Goal: Information Seeking & Learning: Learn about a topic

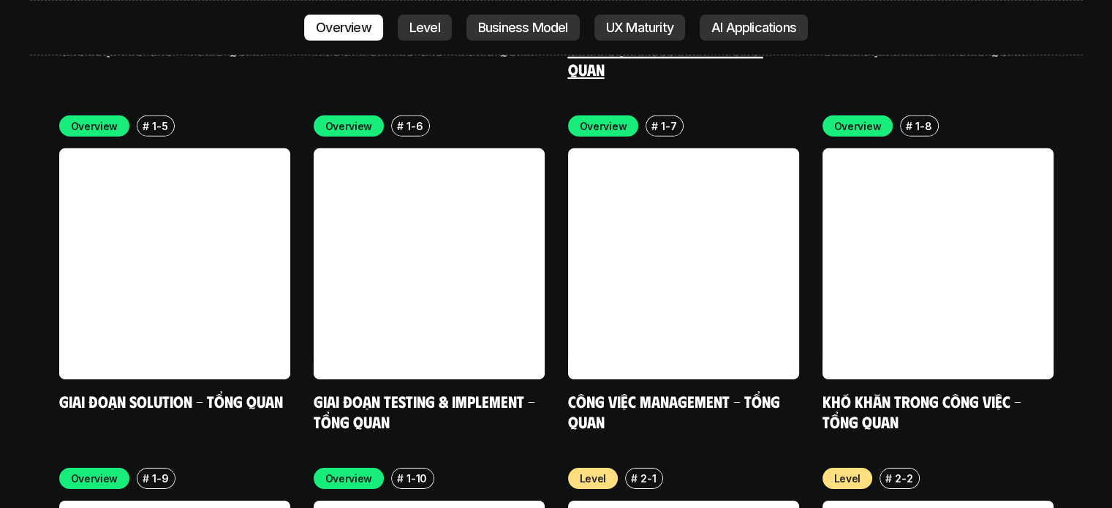
scroll to position [4504, 0]
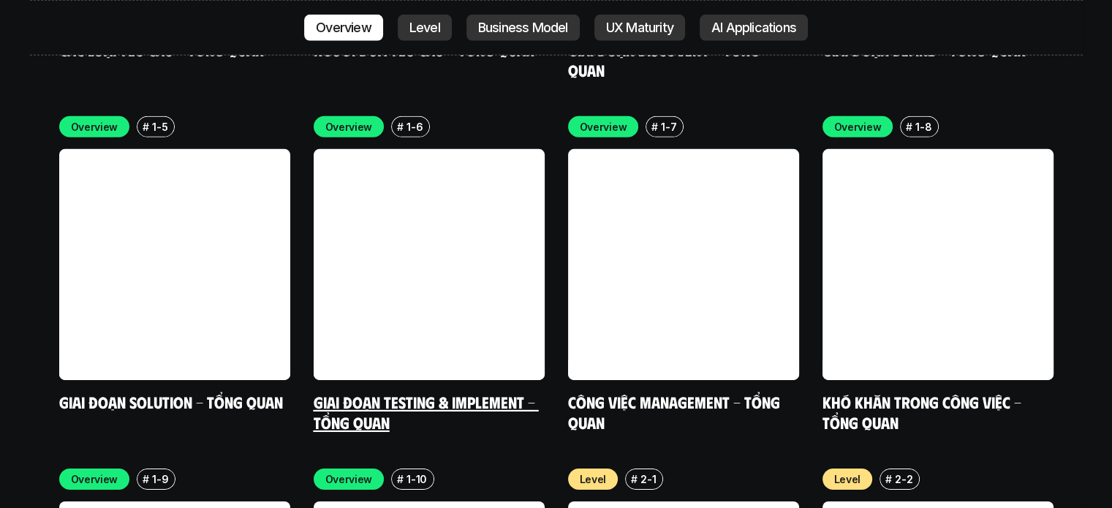
click at [430, 197] on link at bounding box center [429, 264] width 231 height 231
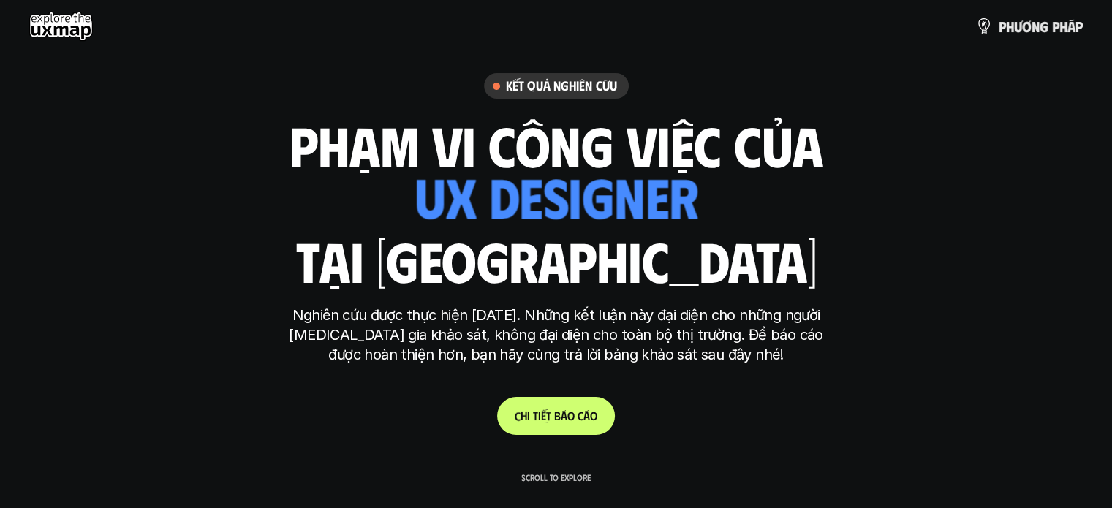
click at [541, 433] on link "C h i t i ế t b á o c á o" at bounding box center [556, 416] width 118 height 38
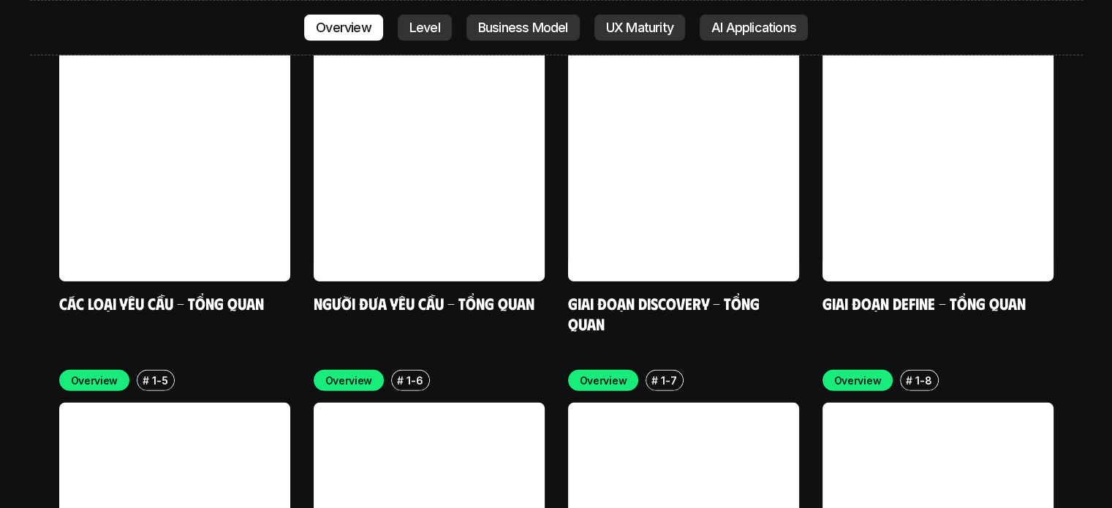
scroll to position [4236, 0]
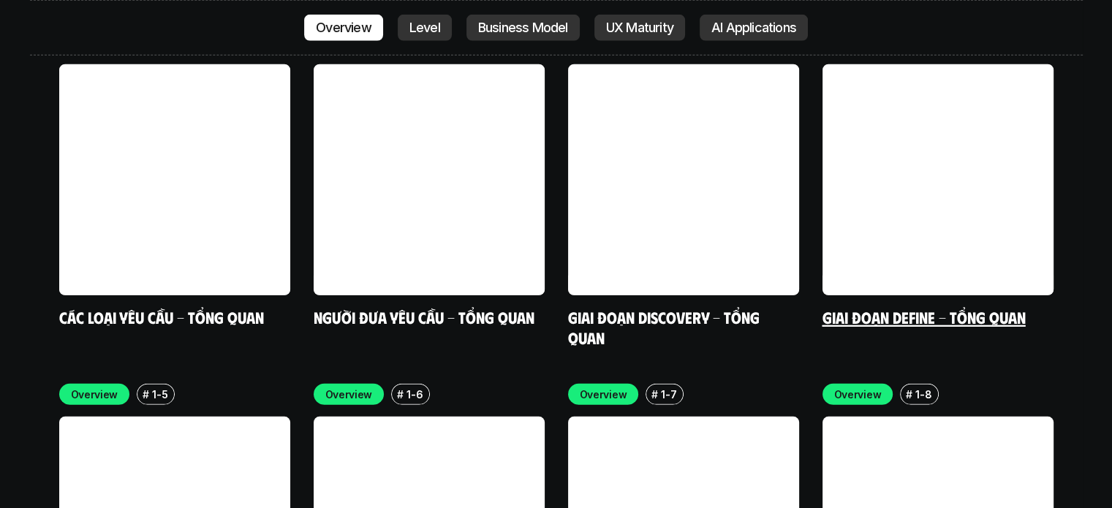
click at [955, 307] on link "Giai đoạn Define - Tổng quan" at bounding box center [923, 317] width 203 height 20
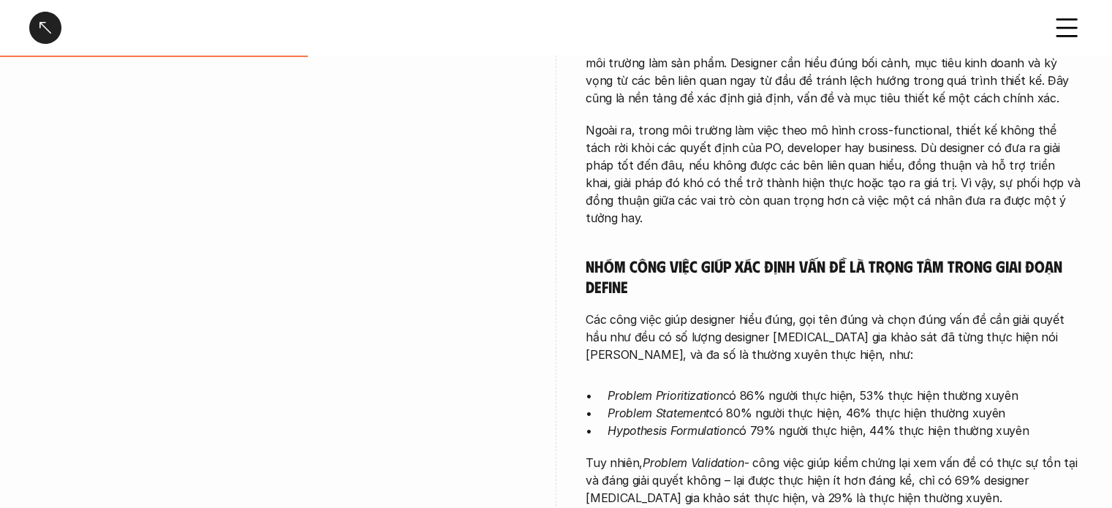
scroll to position [589, 0]
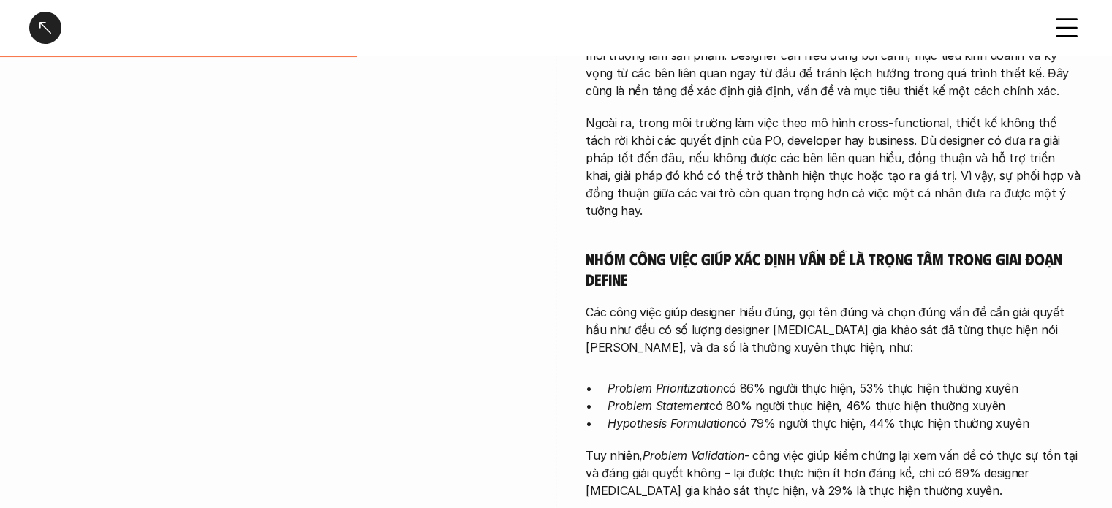
click at [53, 39] on div at bounding box center [45, 28] width 32 height 32
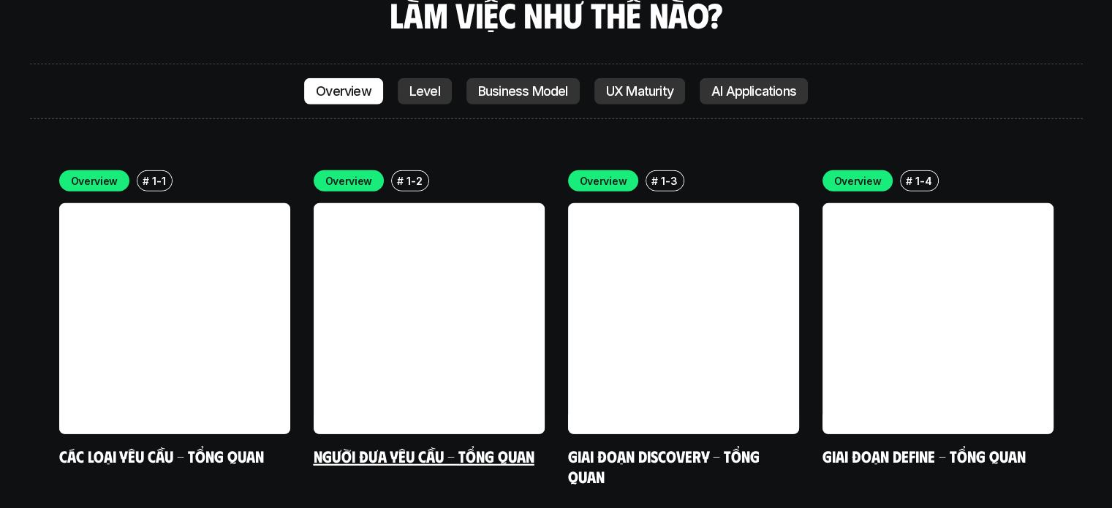
scroll to position [3641, 0]
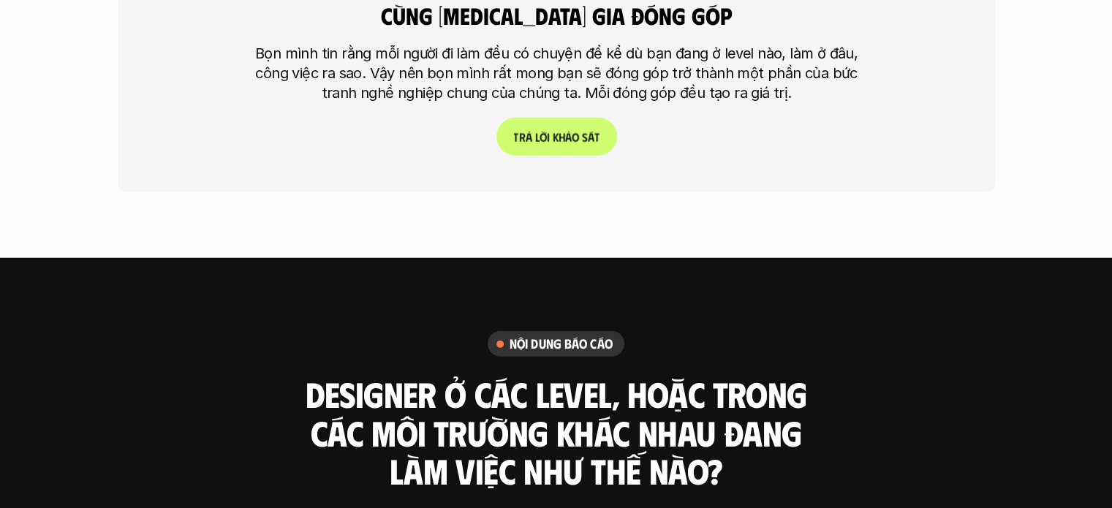
click at [531, 388] on h3 "Designer ở các level, hoặc trong các môi trường khác nhau đang làm việc như thế…" at bounding box center [556, 432] width 512 height 115
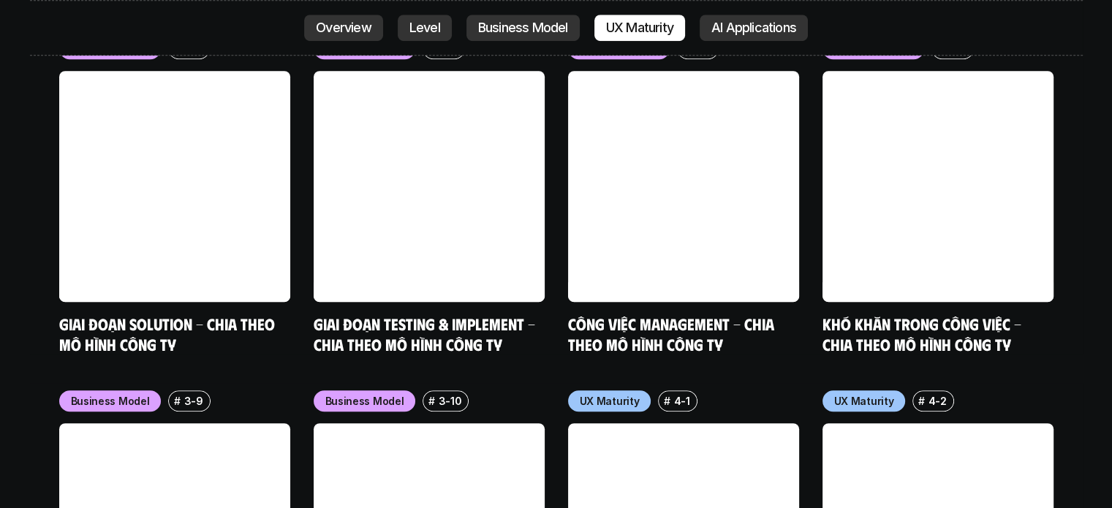
scroll to position [6371, 0]
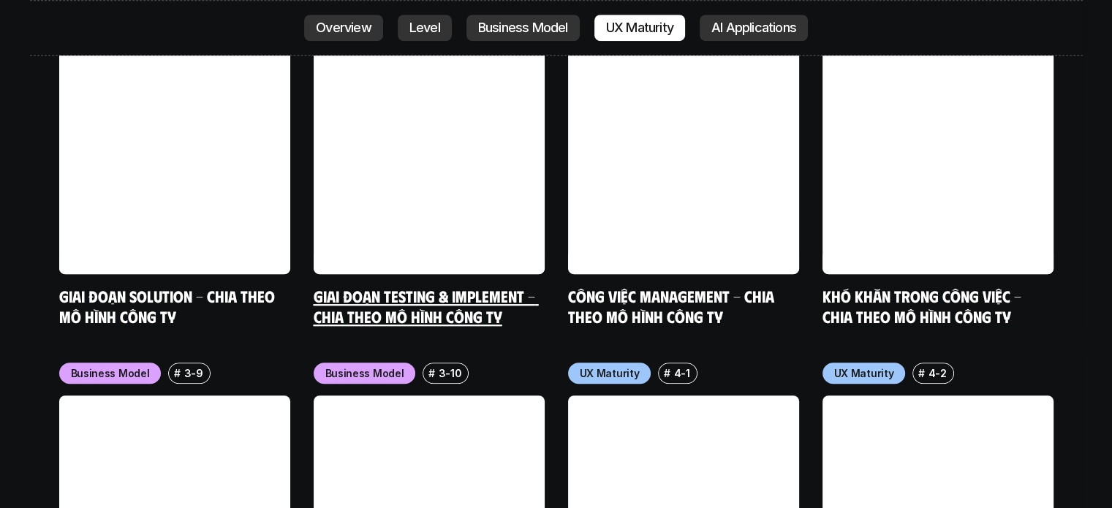
click at [476, 286] on link "Giai đoạn Testing & Implement - Chia theo mô hình công ty" at bounding box center [426, 306] width 225 height 40
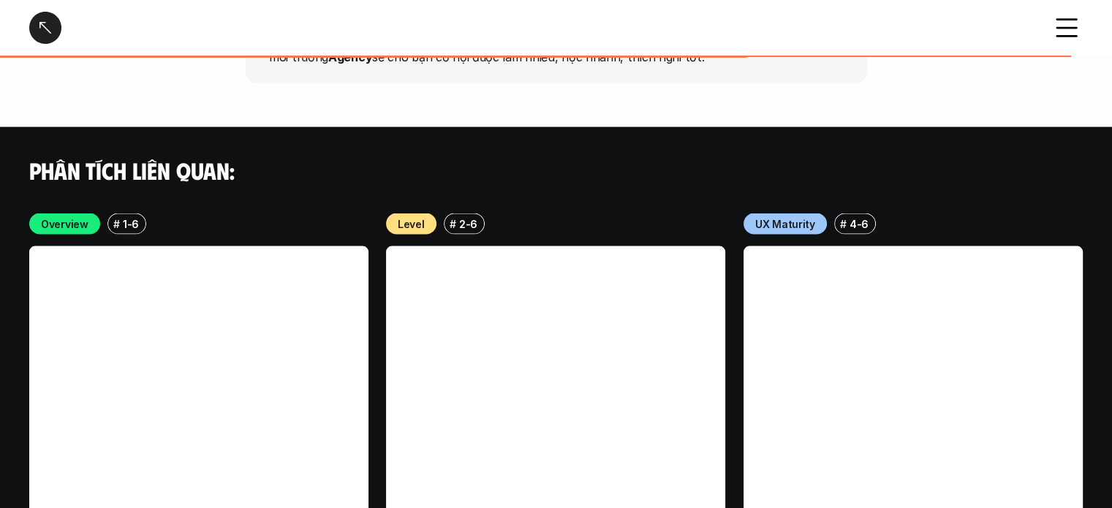
scroll to position [3306, 0]
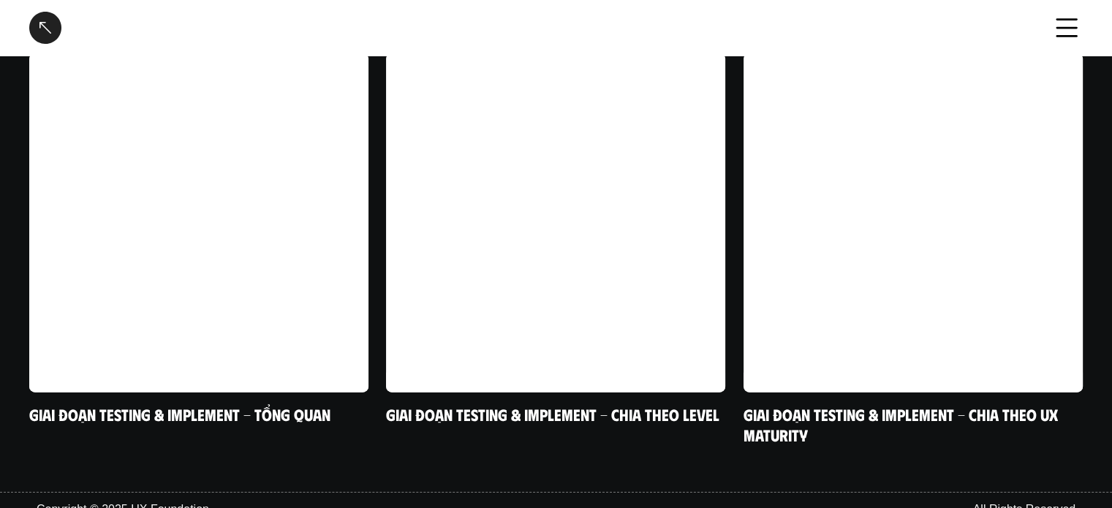
click at [1063, 39] on icon at bounding box center [1066, 28] width 32 height 32
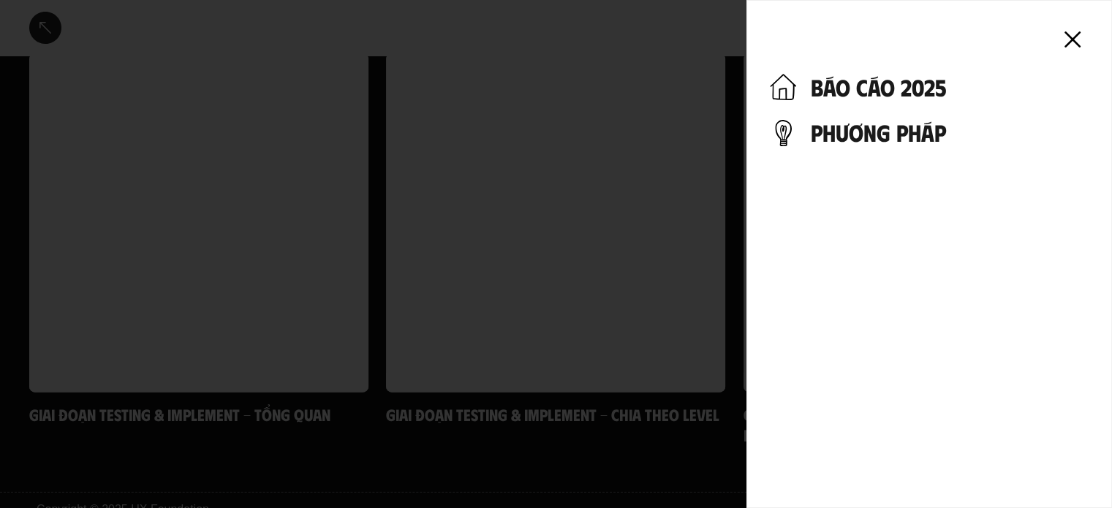
click at [1075, 37] on use at bounding box center [1072, 39] width 14 height 14
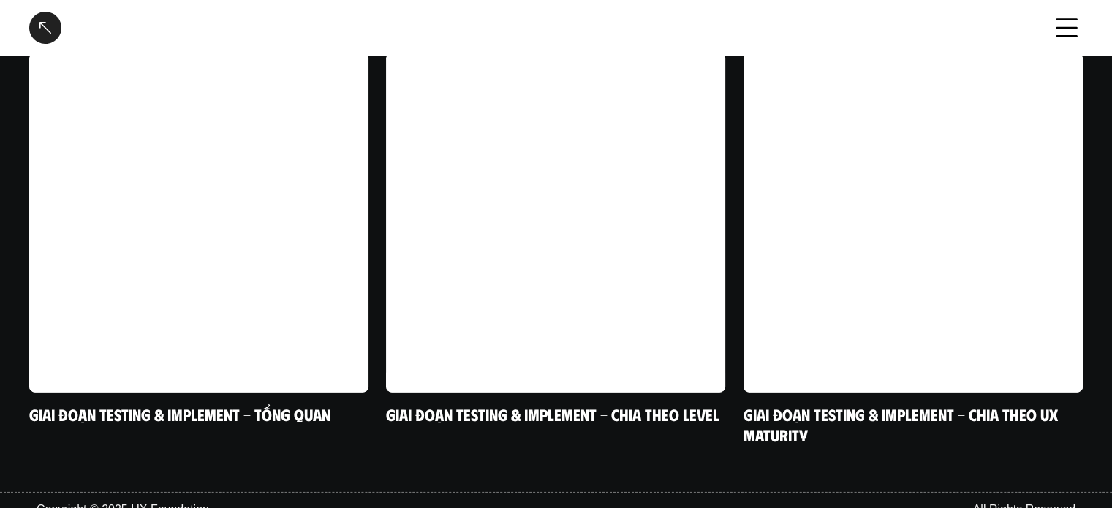
click at [38, 29] on div at bounding box center [45, 28] width 32 height 32
